Goal: Task Accomplishment & Management: Complete application form

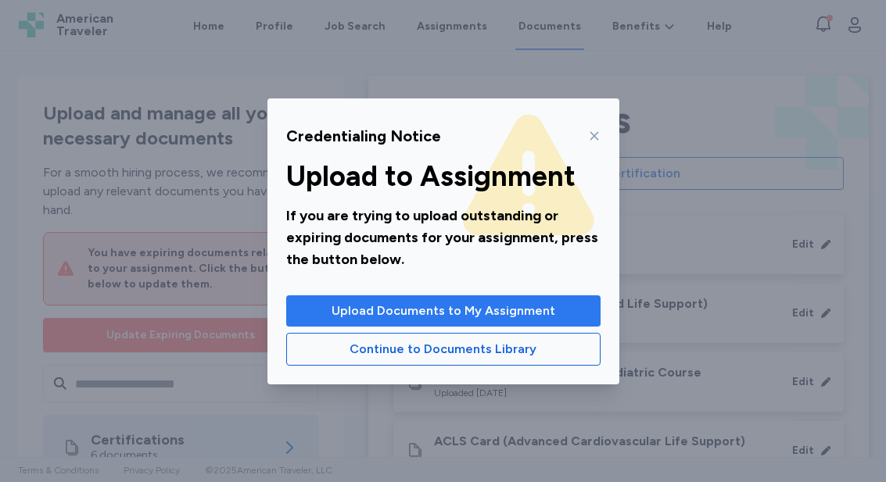
click at [502, 304] on span "Upload Documents to My Assignment" at bounding box center [444, 311] width 224 height 19
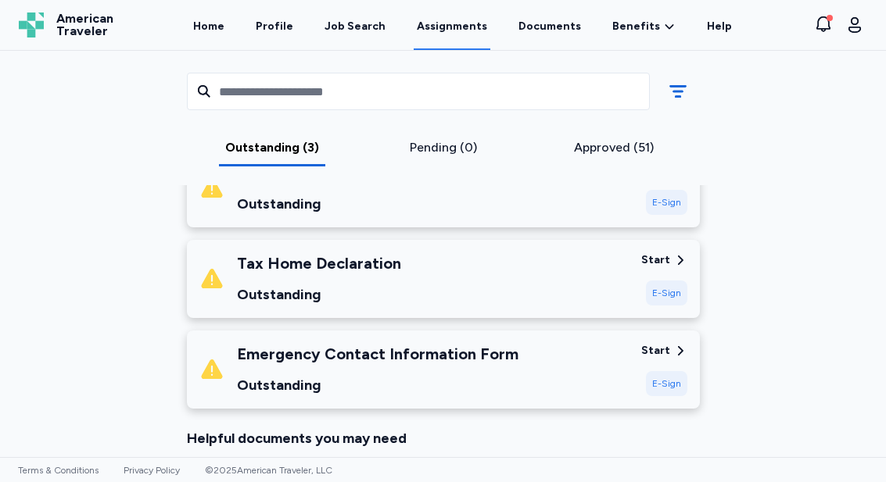
scroll to position [575, 0]
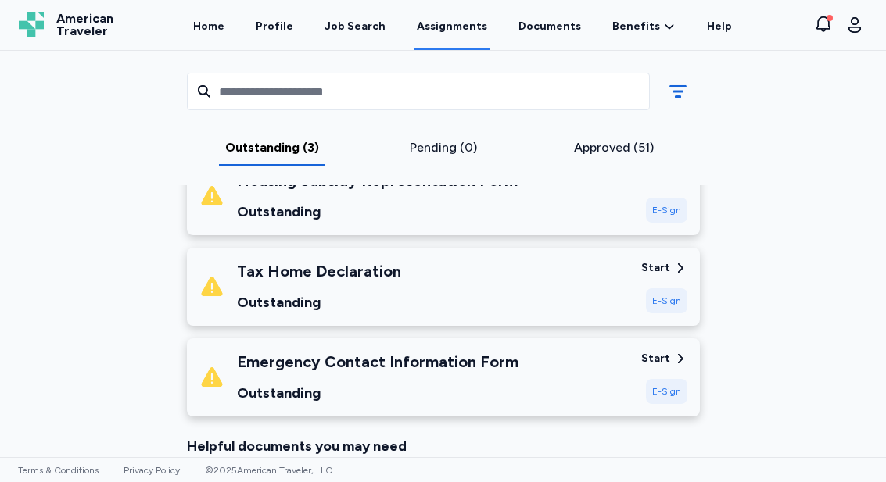
click at [664, 266] on div "Start" at bounding box center [655, 268] width 29 height 16
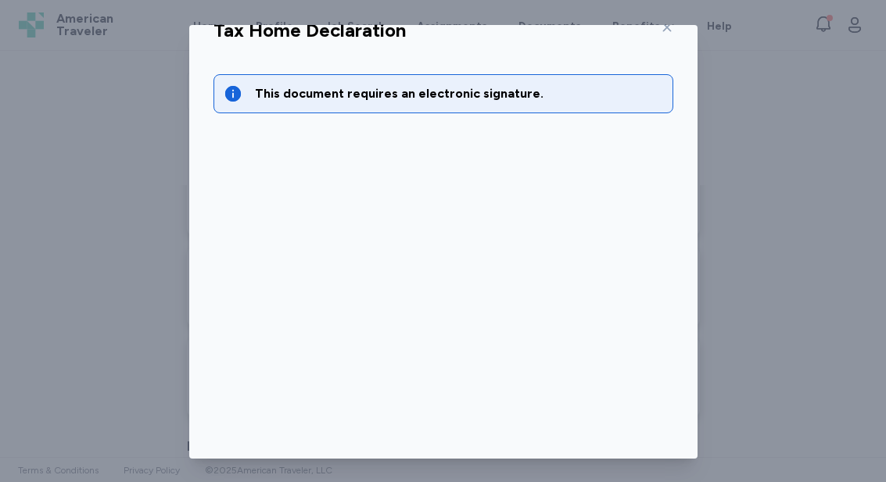
scroll to position [38, 0]
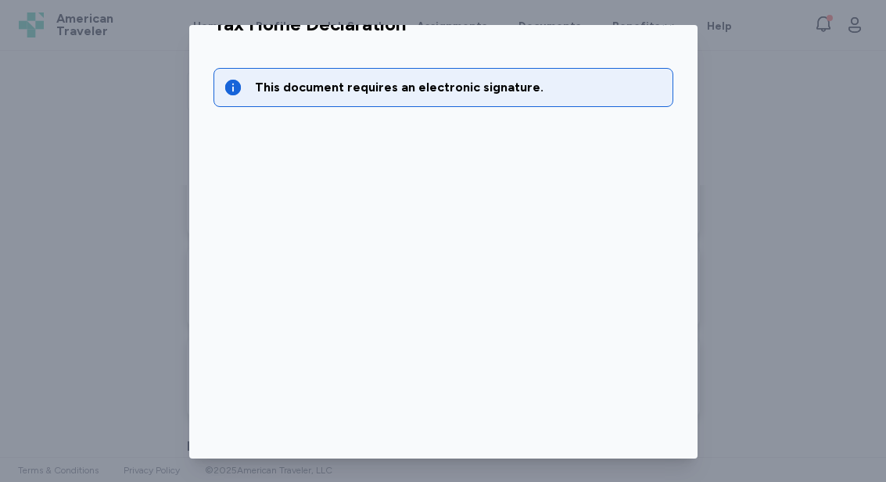
click at [536, 87] on div "This document requires an electronic signature." at bounding box center [459, 87] width 408 height 19
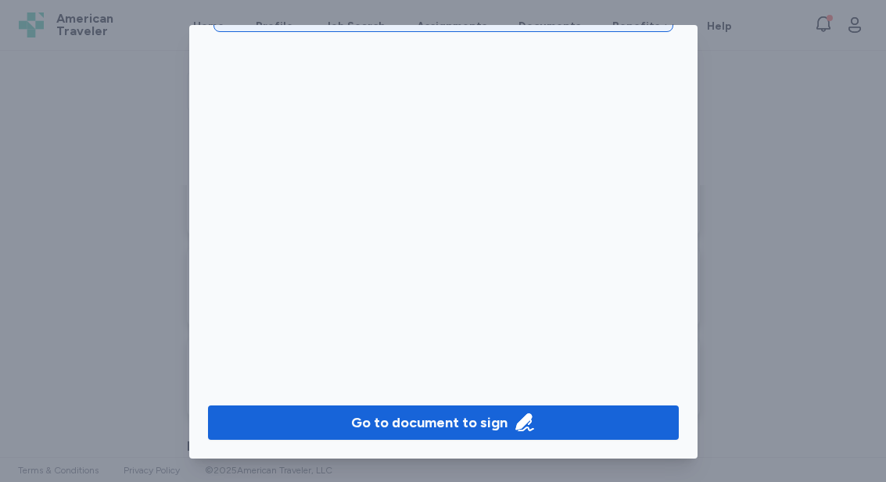
scroll to position [2, 0]
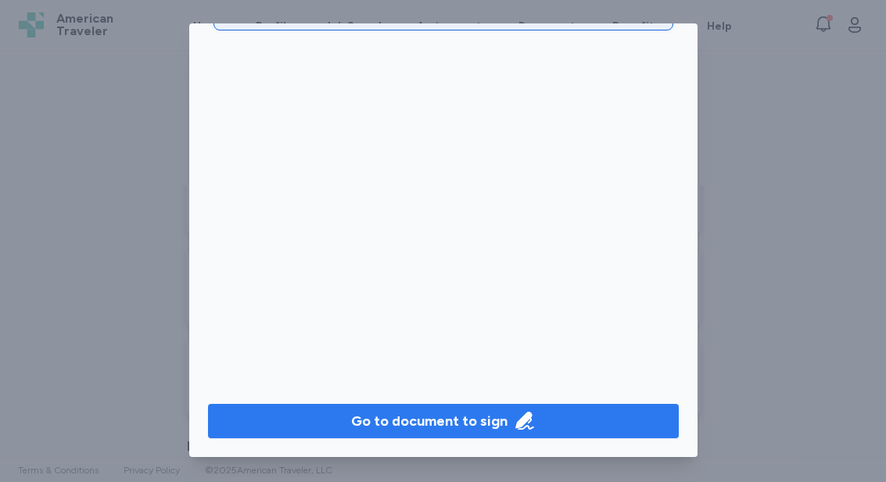
click at [471, 418] on div "Go to document to sign" at bounding box center [429, 421] width 156 height 22
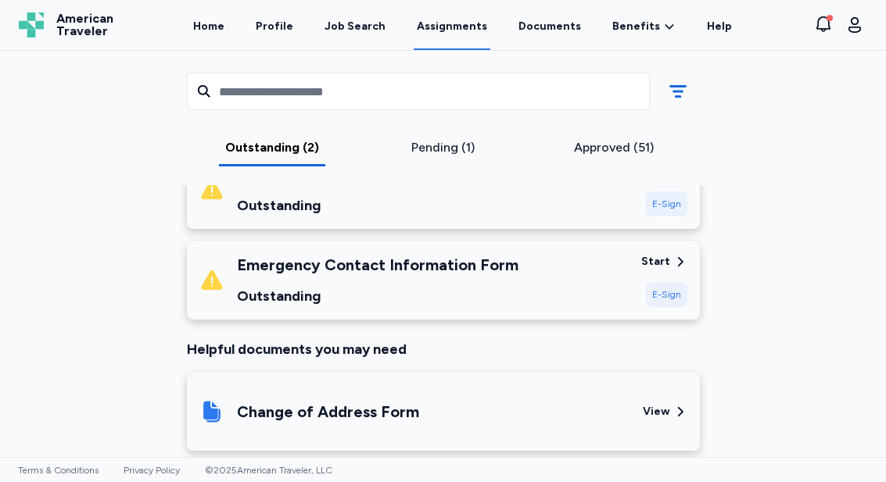
scroll to position [583, 0]
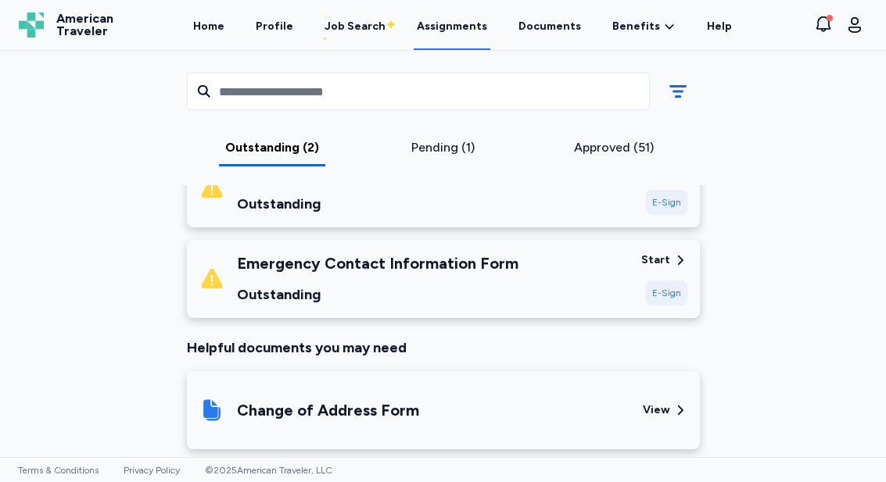
click at [659, 264] on div "Start" at bounding box center [655, 261] width 29 height 16
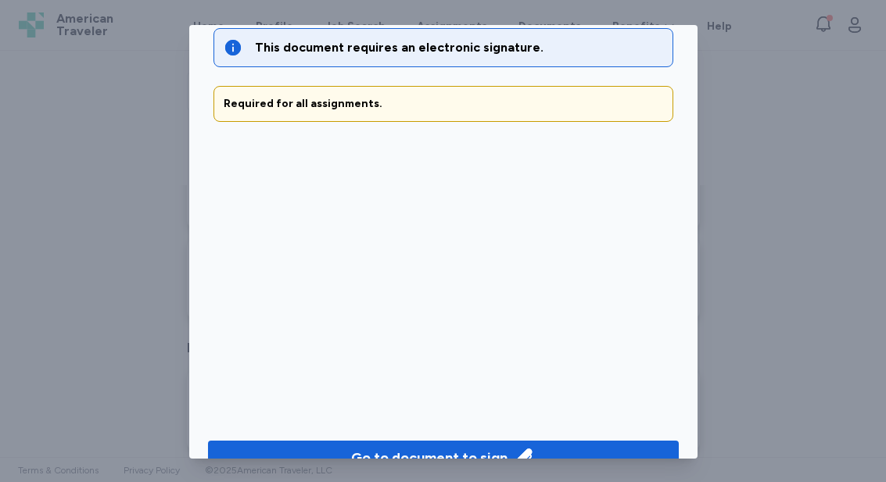
scroll to position [113, 0]
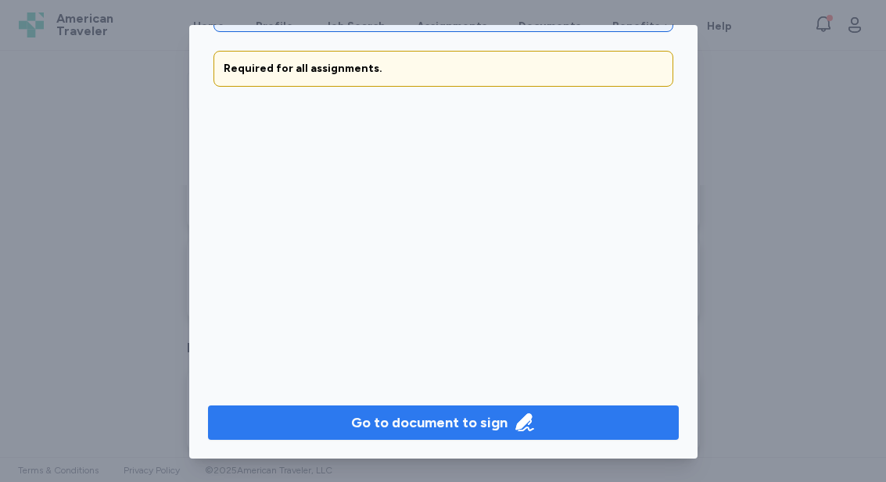
click at [475, 407] on button "Go to document to sign" at bounding box center [443, 423] width 471 height 34
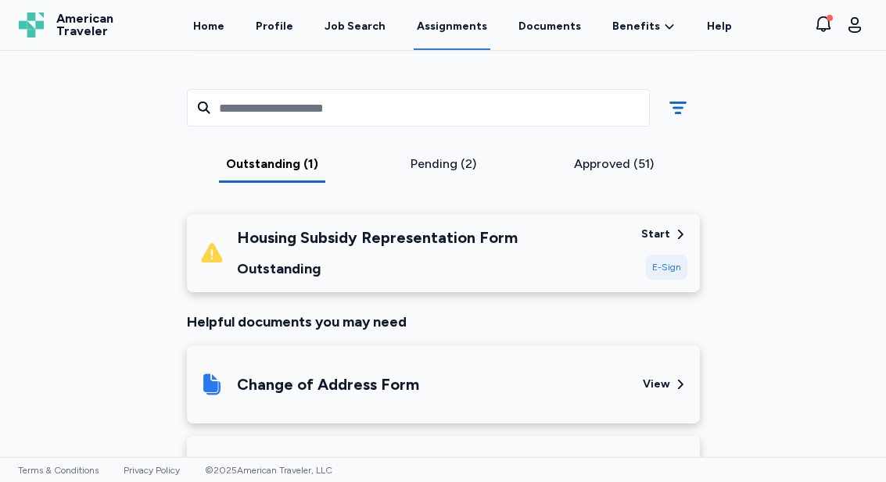
scroll to position [518, 0]
click at [665, 271] on div "E-Sign" at bounding box center [666, 268] width 41 height 25
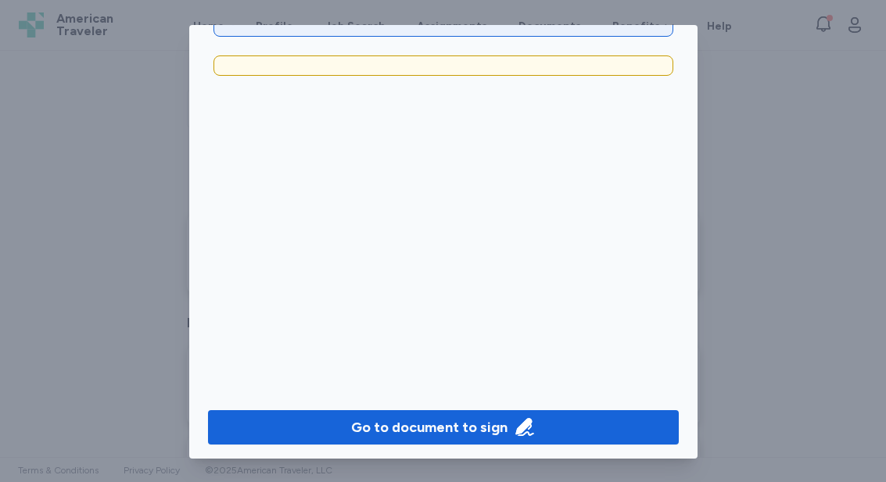
scroll to position [113, 0]
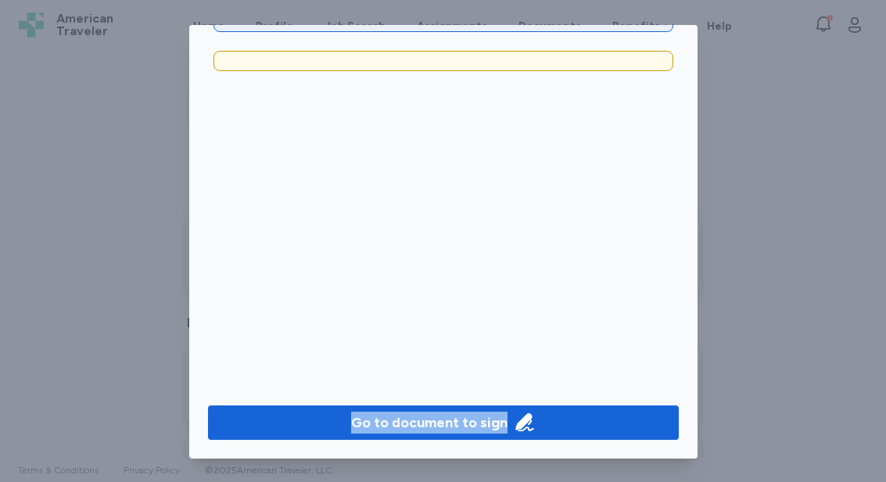
drag, startPoint x: 409, startPoint y: 402, endPoint x: 367, endPoint y: 469, distance: 79.4
click at [367, 469] on div "Housing Subsidy Representation Form This document requires an electronic signat…" at bounding box center [443, 242] width 886 height 484
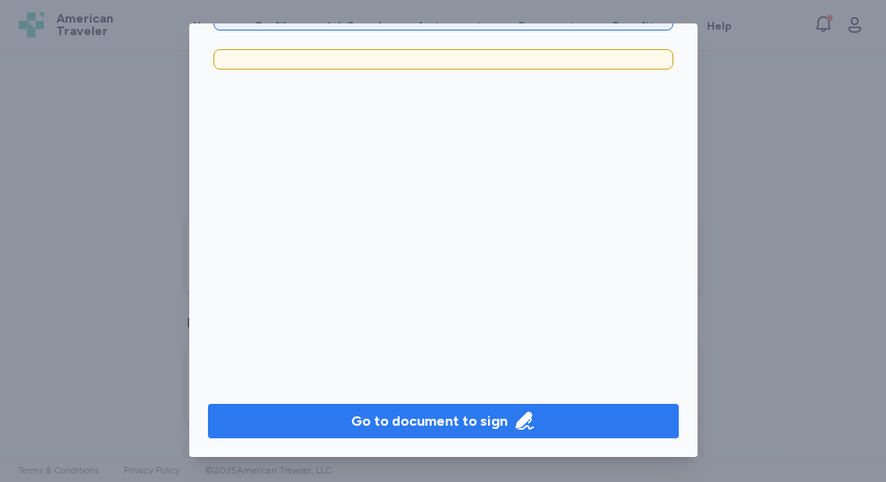
click at [409, 425] on div "Go to document to sign" at bounding box center [429, 421] width 156 height 22
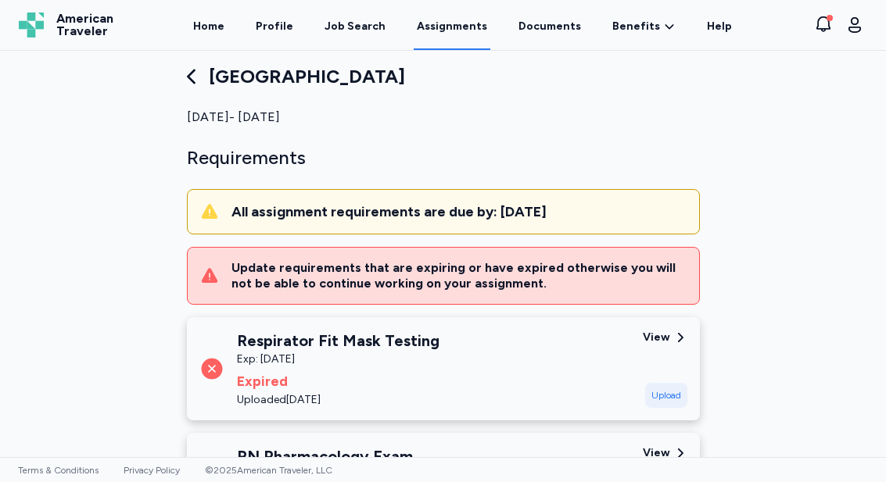
scroll to position [0, 0]
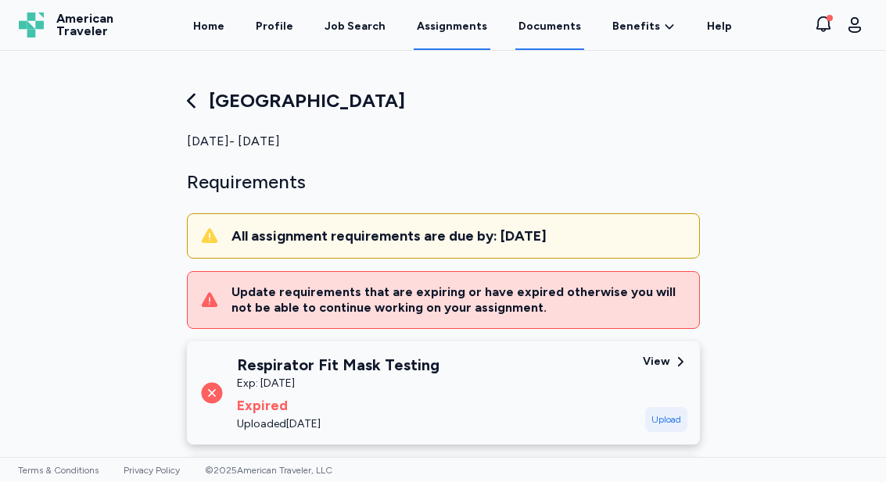
click at [538, 25] on link "Documents" at bounding box center [549, 26] width 69 height 48
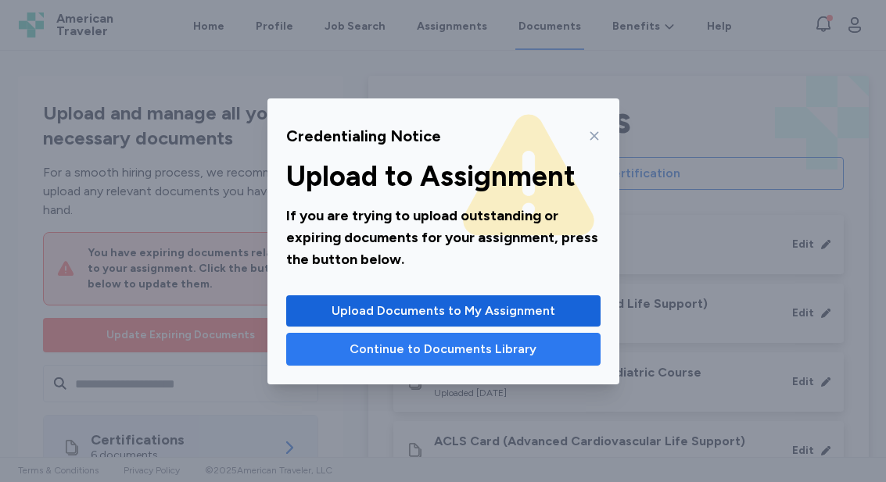
click at [466, 341] on span "Continue to Documents Library" at bounding box center [443, 349] width 187 height 19
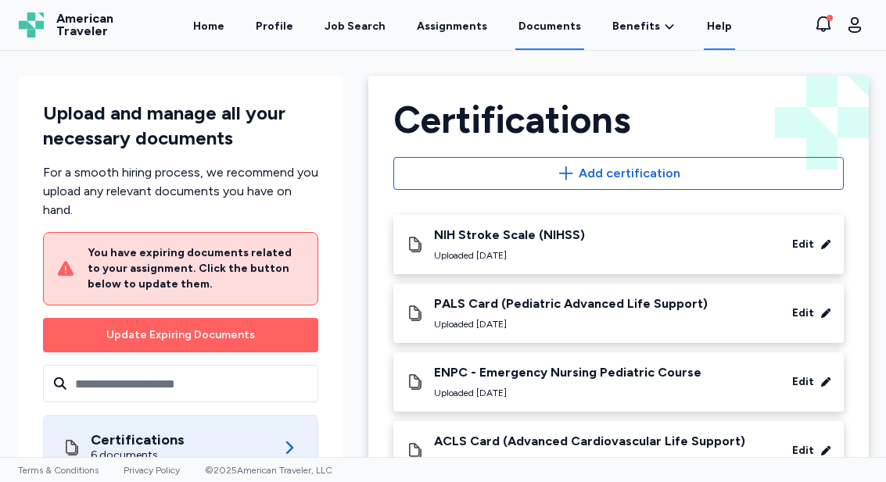
click at [704, 26] on link "Help" at bounding box center [719, 26] width 31 height 48
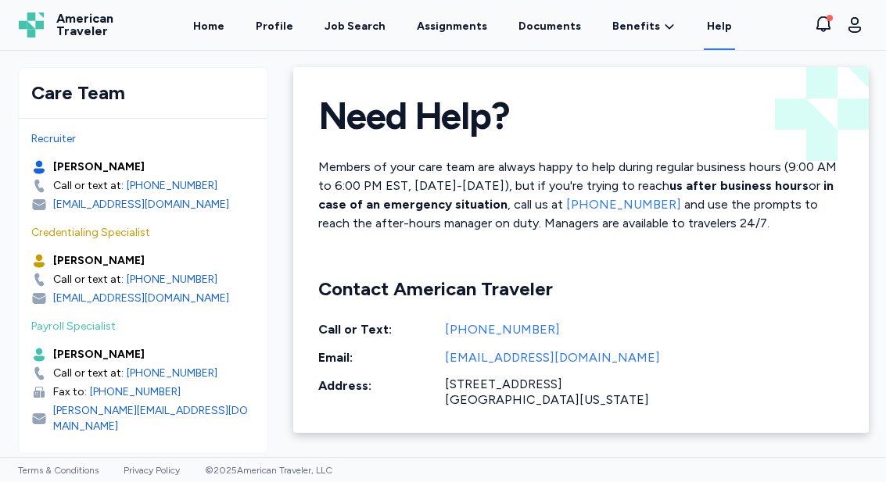
scroll to position [7, 0]
